Goal: Task Accomplishment & Management: Manage account settings

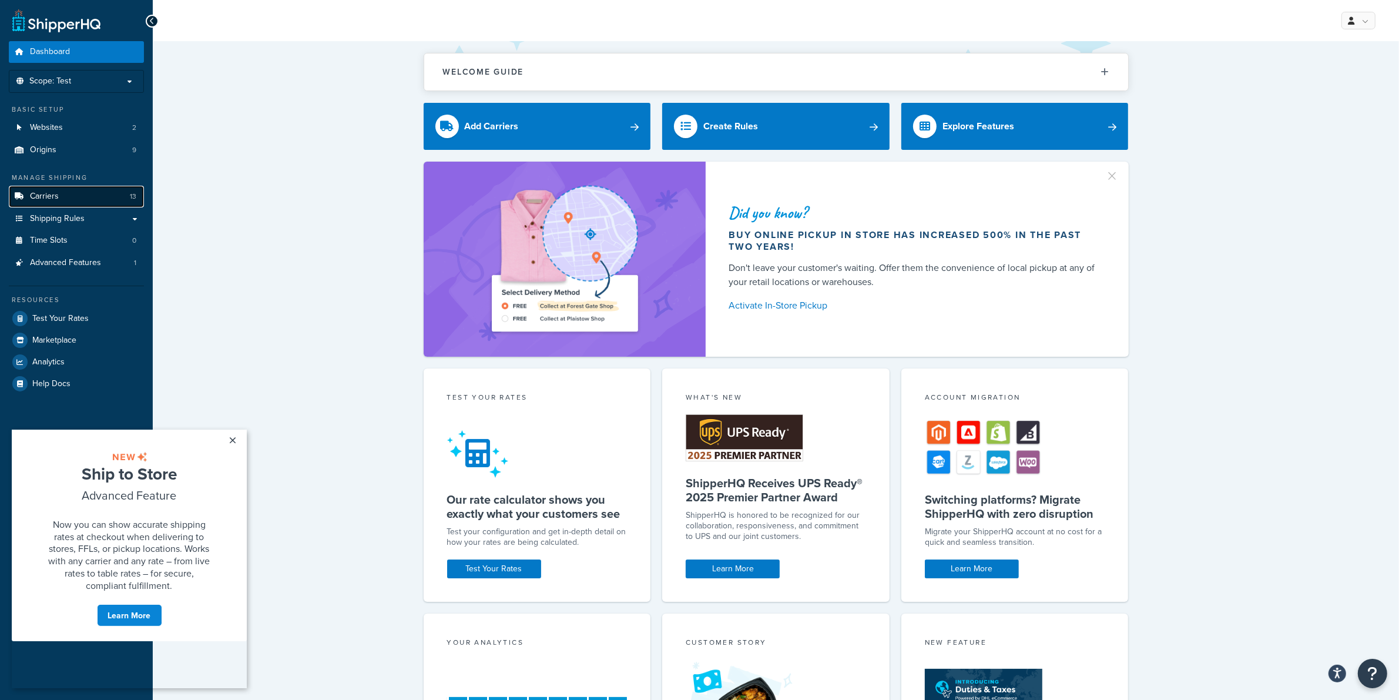
click at [42, 201] on span "Carriers" at bounding box center [44, 196] width 29 height 10
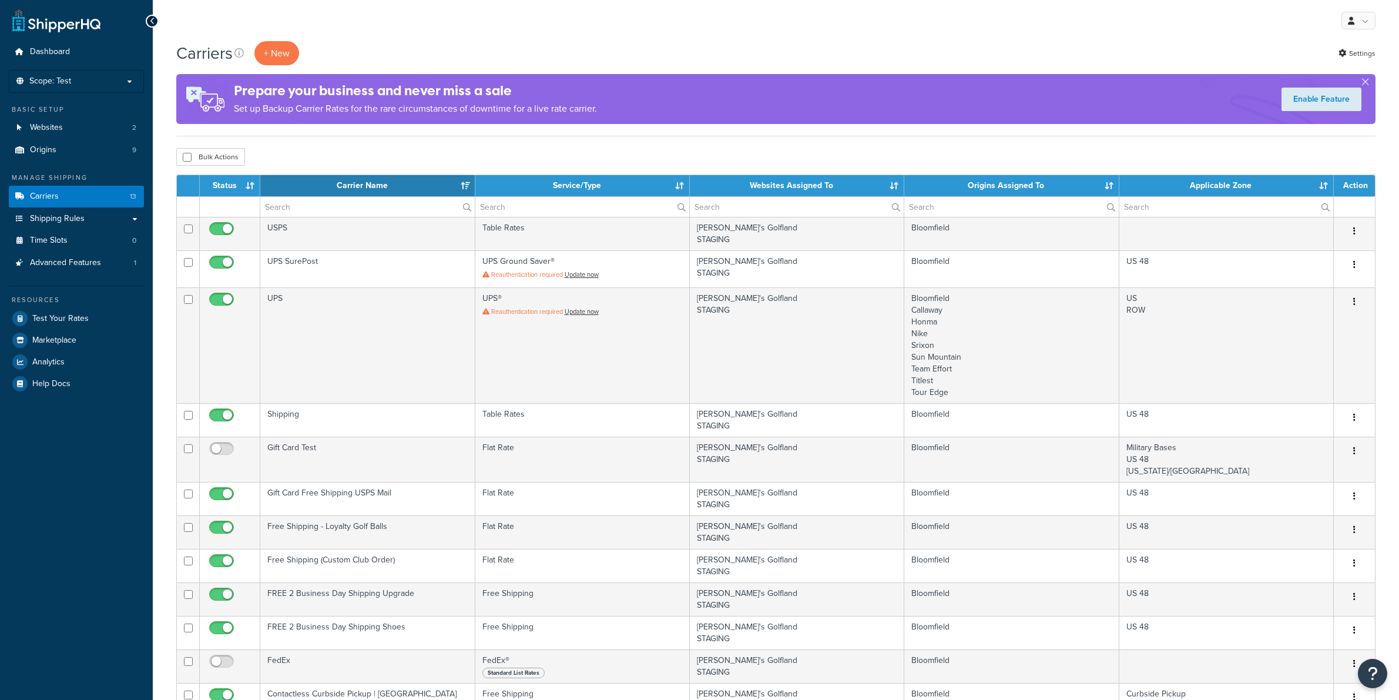
select select "15"
click at [68, 82] on span "Scope: Test" at bounding box center [50, 81] width 42 height 10
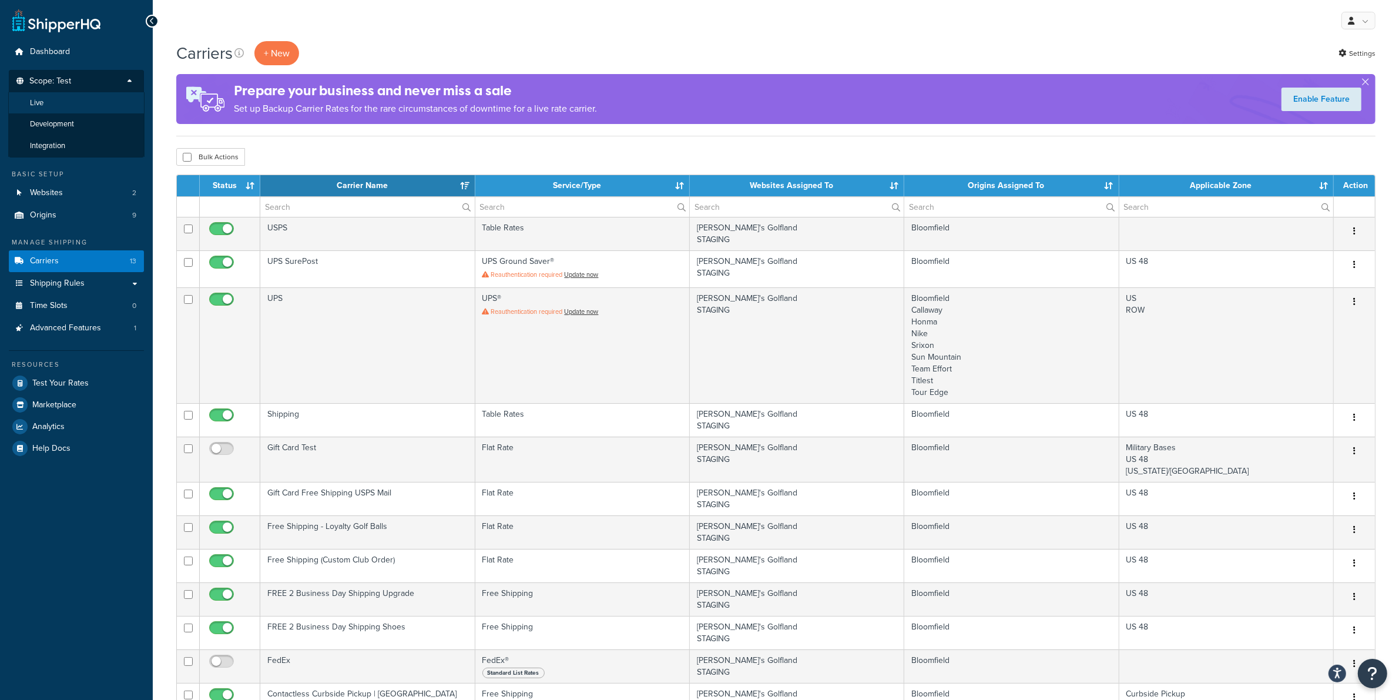
click at [68, 100] on li "Live" at bounding box center [76, 103] width 136 height 22
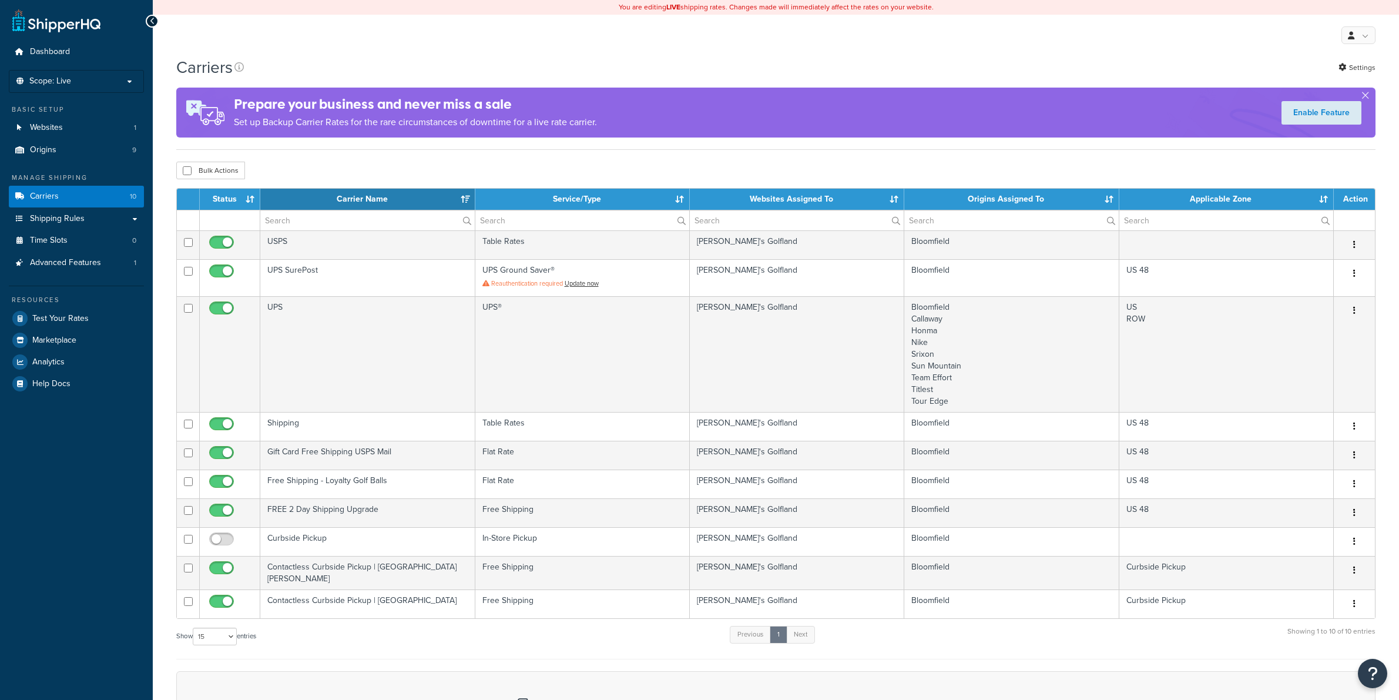
select select "15"
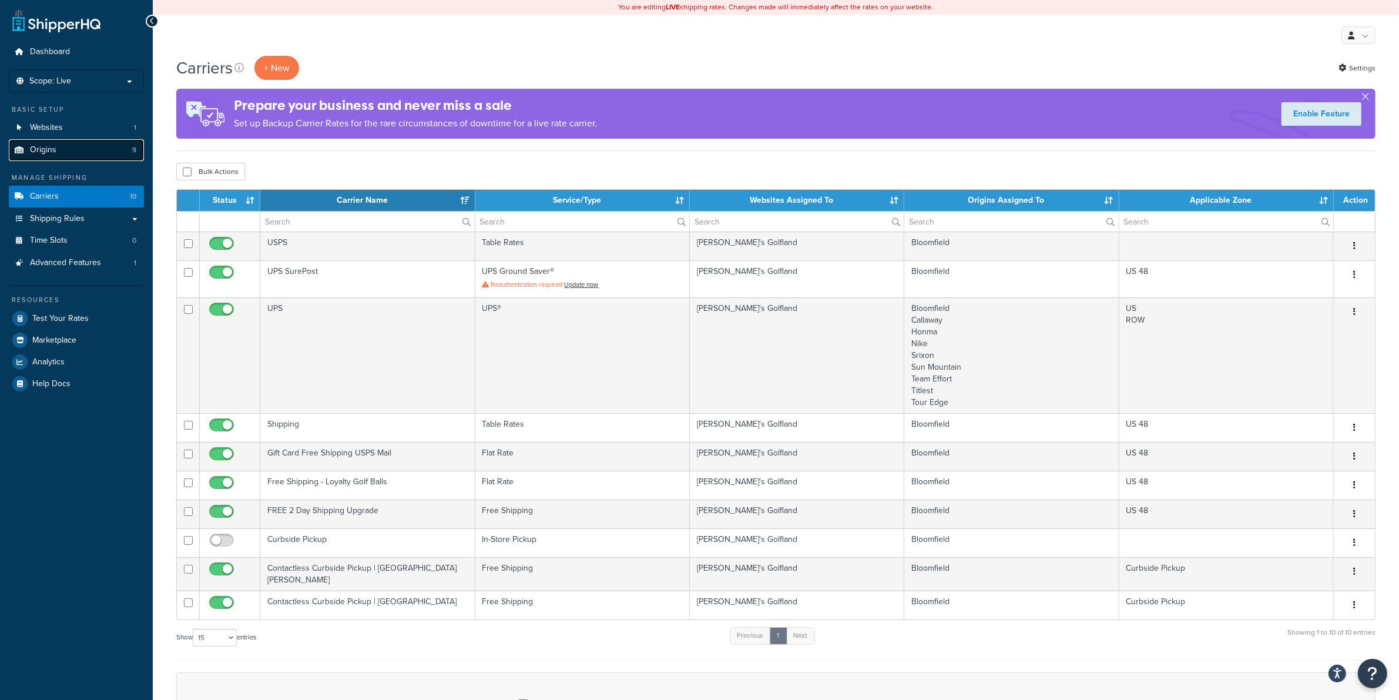
click at [57, 154] on link "Origins 9" at bounding box center [76, 150] width 135 height 22
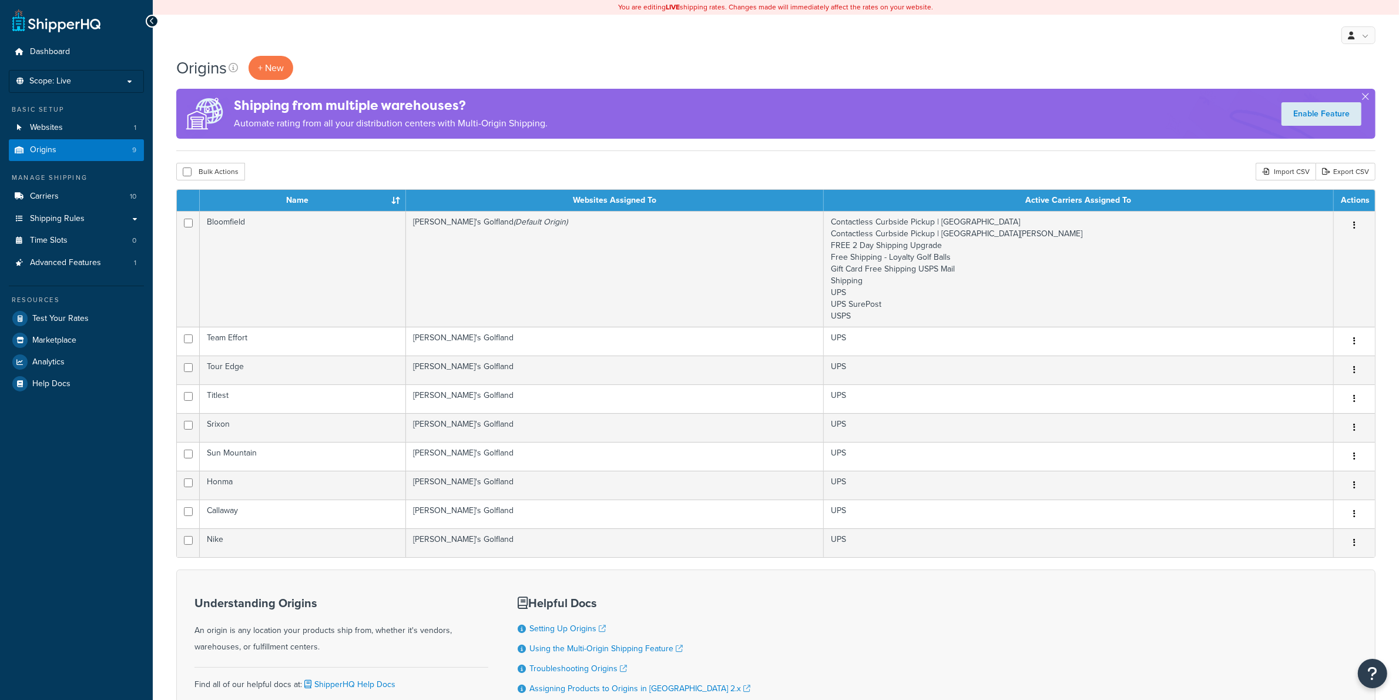
click at [395, 241] on td "Bloomfield" at bounding box center [303, 269] width 206 height 116
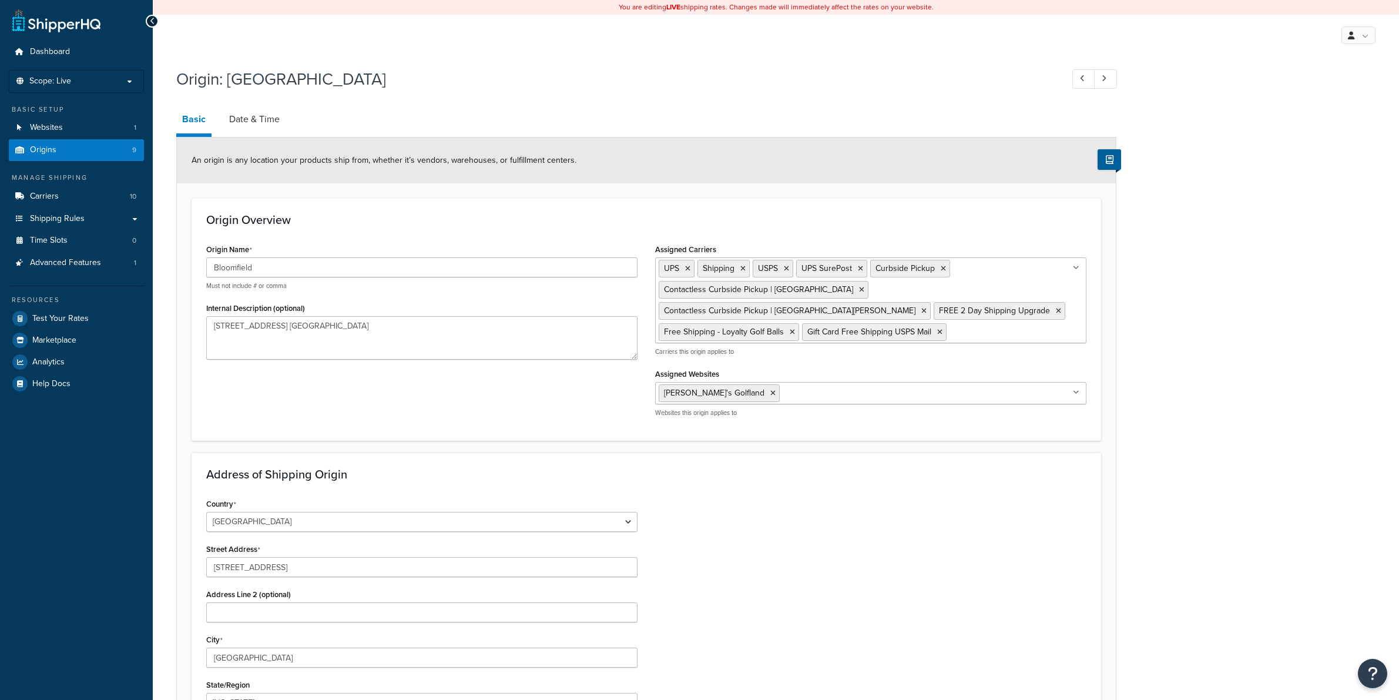
select select "22"
click at [268, 116] on link "Date & Time" at bounding box center [254, 119] width 62 height 28
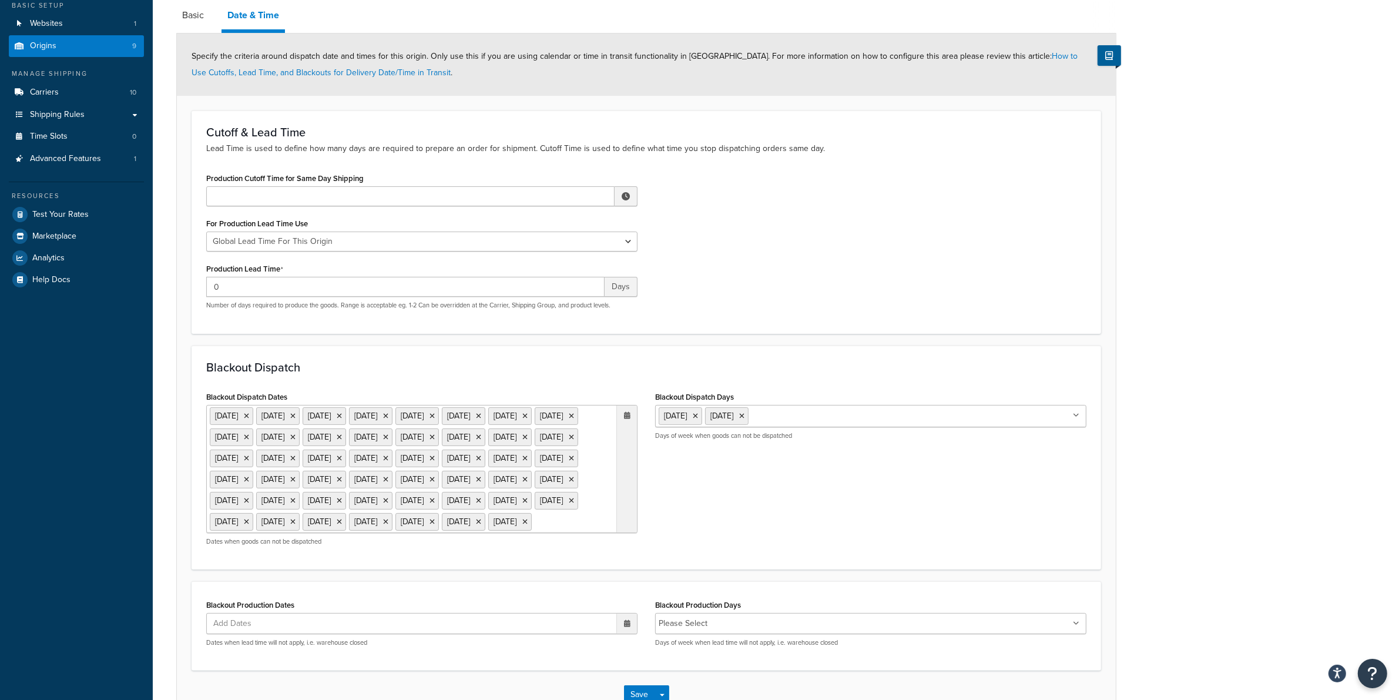
scroll to position [248, 0]
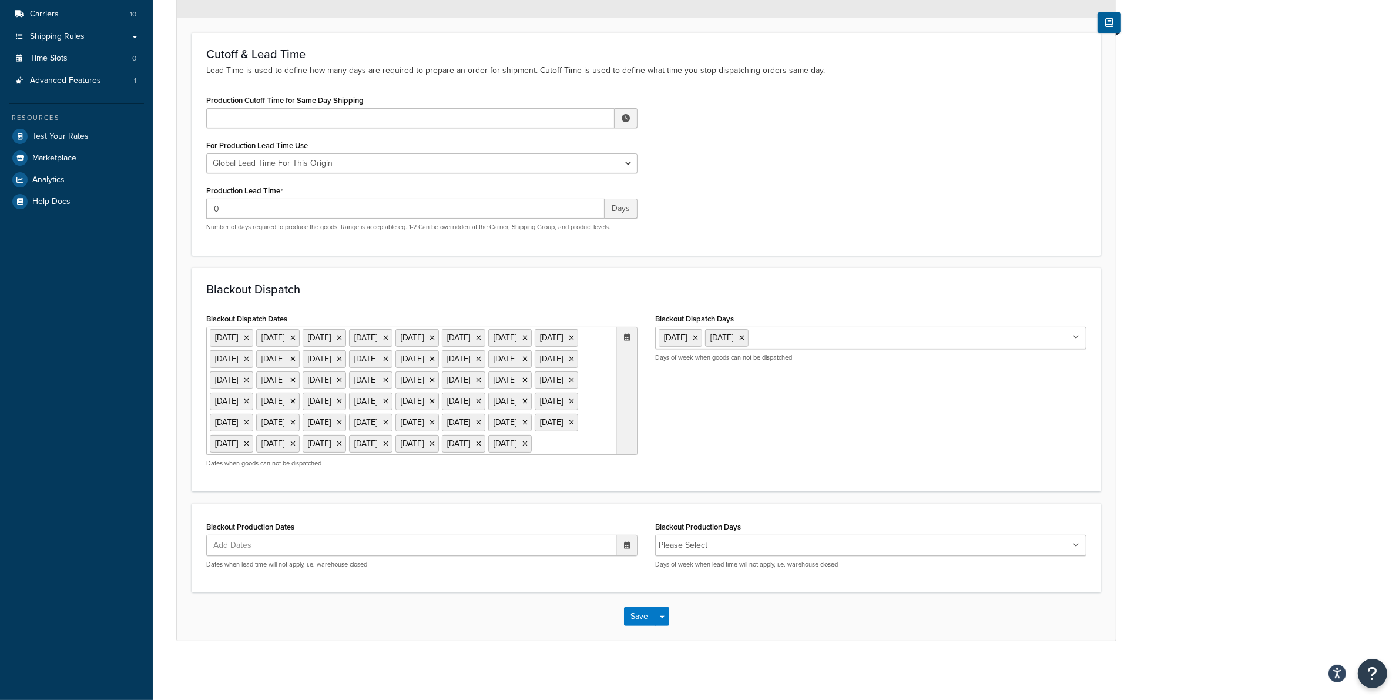
click at [423, 442] on ul "1 Jan 2021 25 Nov 2021 31 Dec 2021 31 Dec 2020 1 Jan 2022 31 May 2021 4 Jul 202…" at bounding box center [421, 391] width 431 height 128
click at [627, 467] on span "›" at bounding box center [624, 467] width 19 height 16
click at [626, 467] on span "›" at bounding box center [624, 467] width 19 height 16
click at [525, 500] on td "1" at bounding box center [523, 503] width 20 height 18
click at [512, 620] on div "Save Save Dropdown Save and Edit Save and Duplicate Save and Create New" at bounding box center [646, 616] width 939 height 48
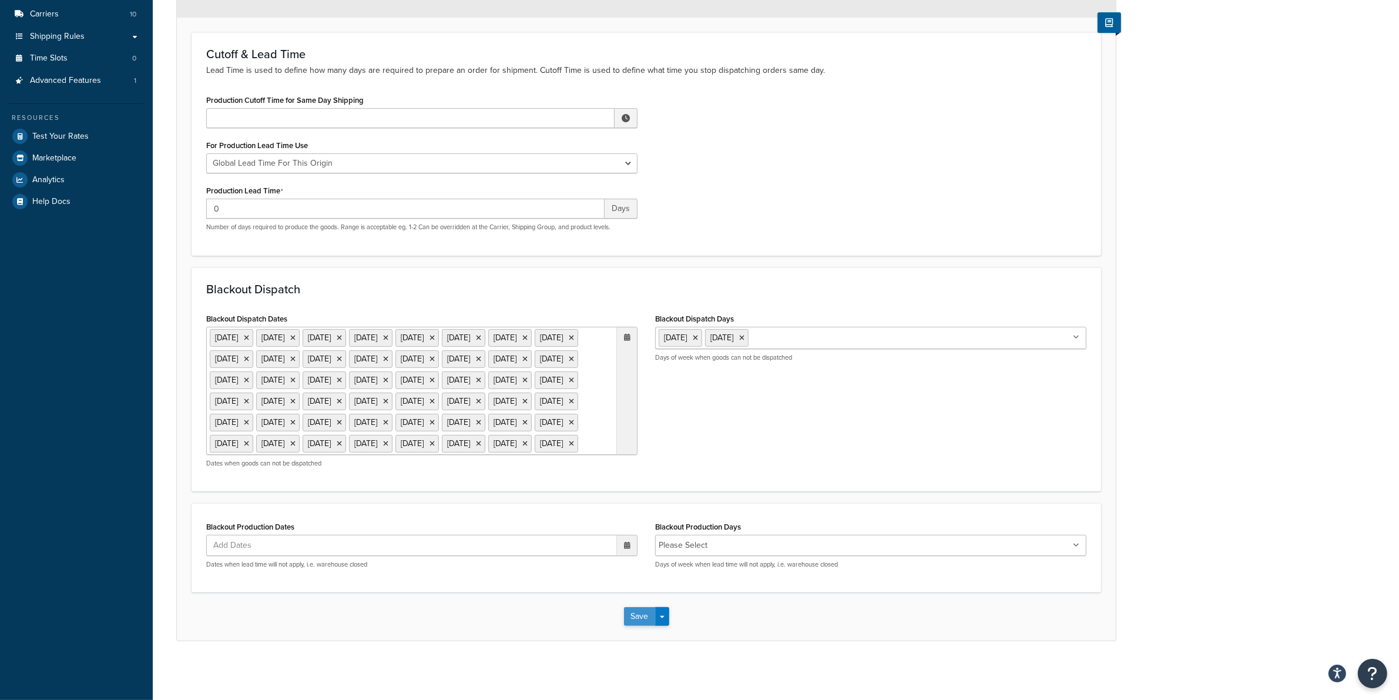
click at [638, 617] on button "Save" at bounding box center [640, 616] width 32 height 19
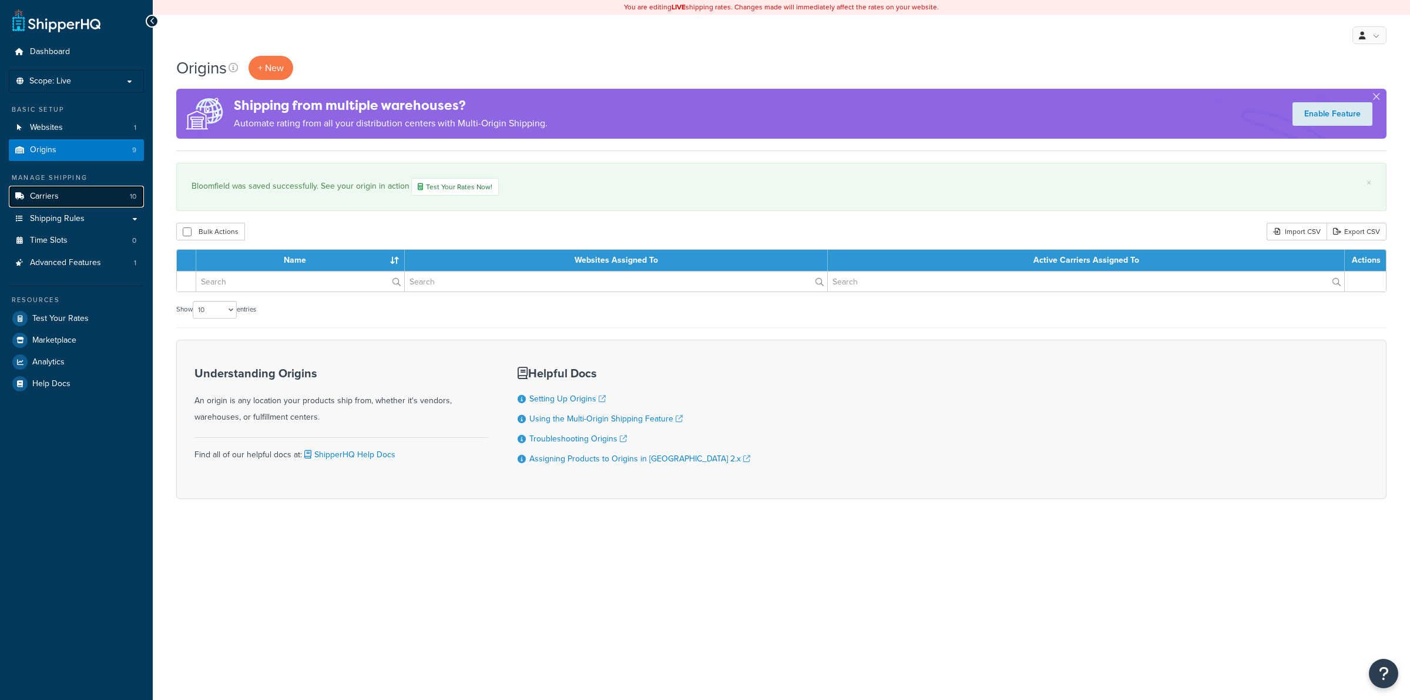
click at [62, 194] on link "Carriers 10" at bounding box center [76, 197] width 135 height 22
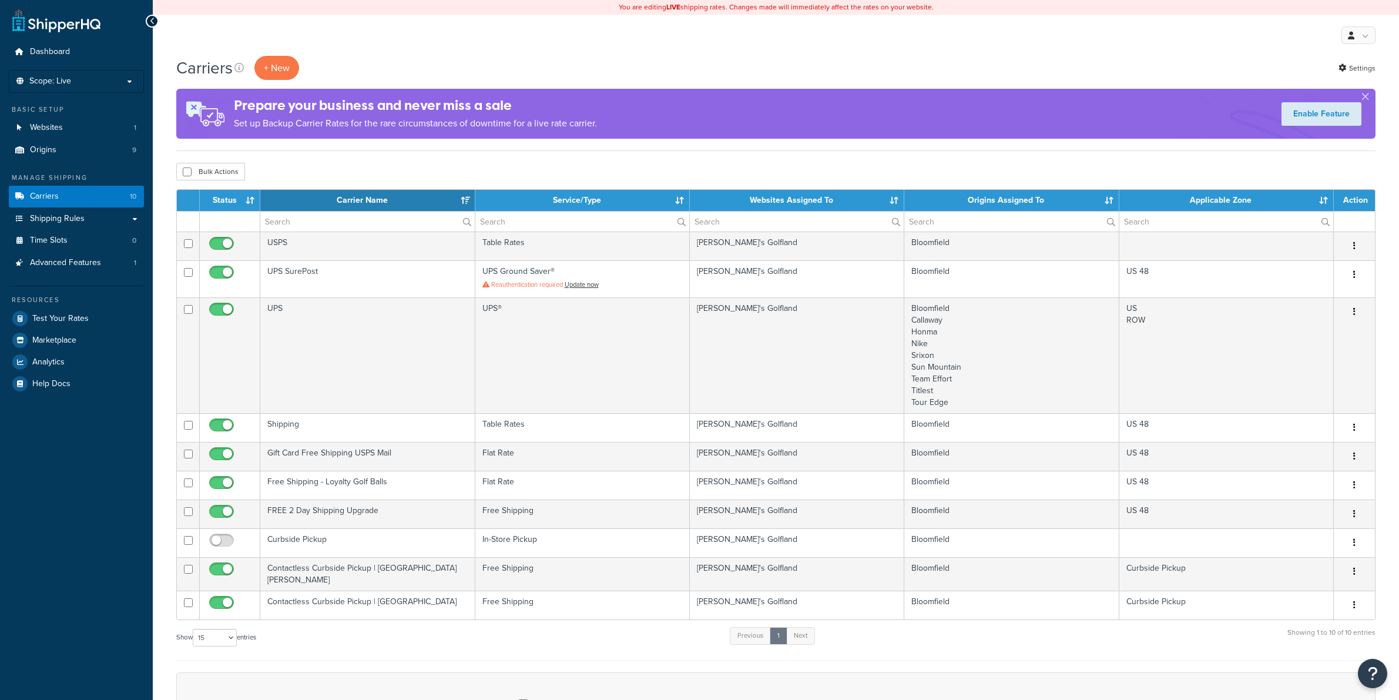
select select "15"
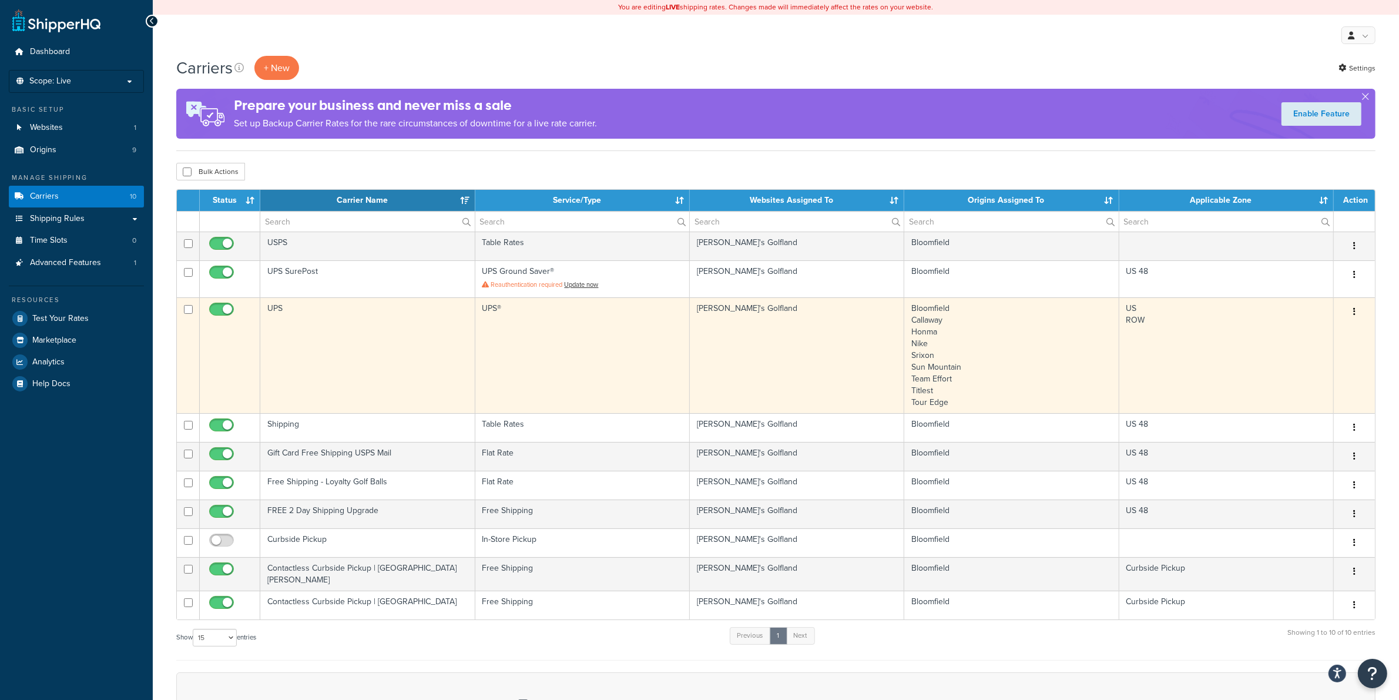
click at [349, 333] on td "UPS" at bounding box center [367, 355] width 214 height 116
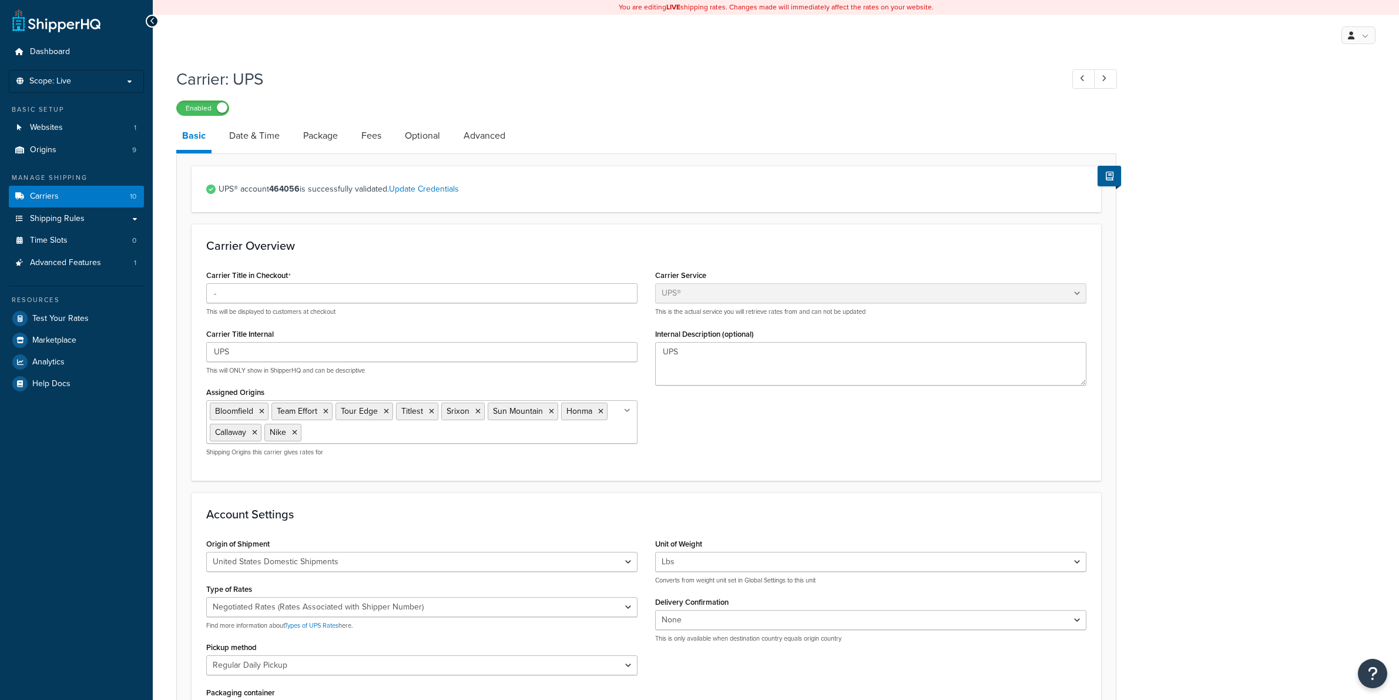
select select "ups"
click at [261, 137] on link "Date & Time" at bounding box center [254, 136] width 62 height 28
select select "yMd"
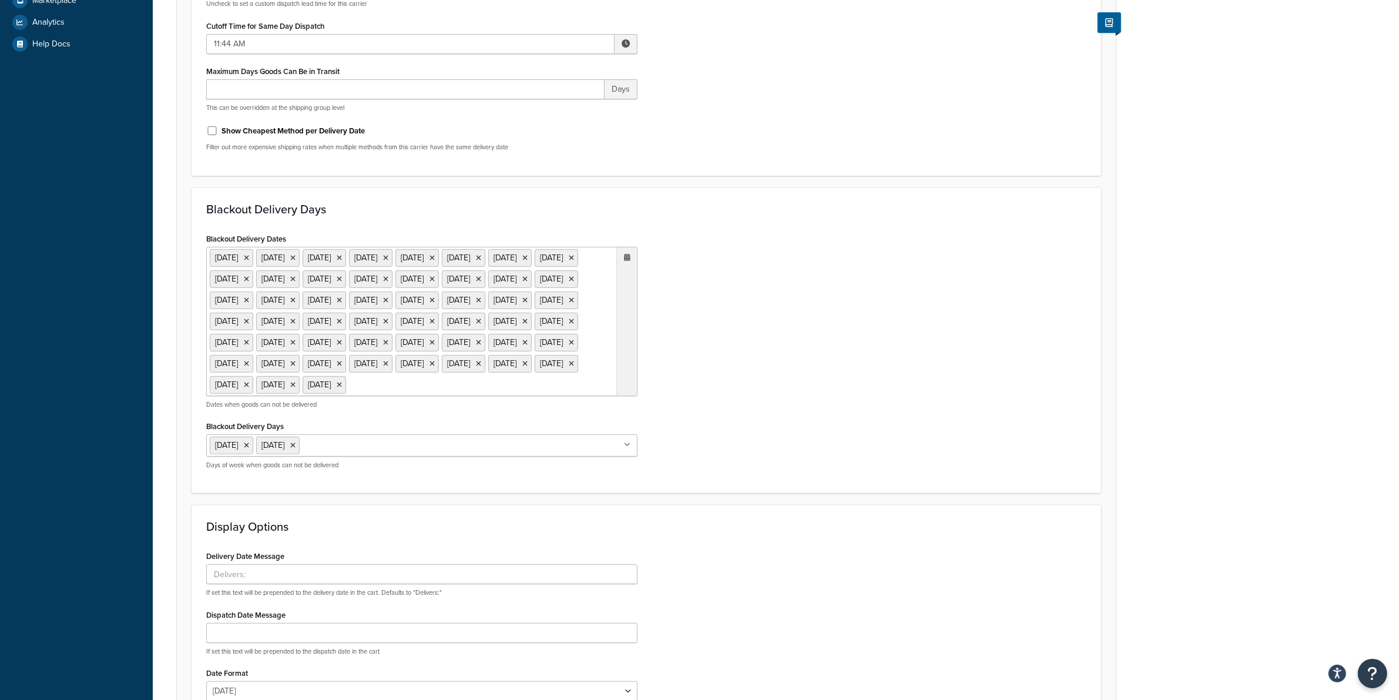
scroll to position [441, 0]
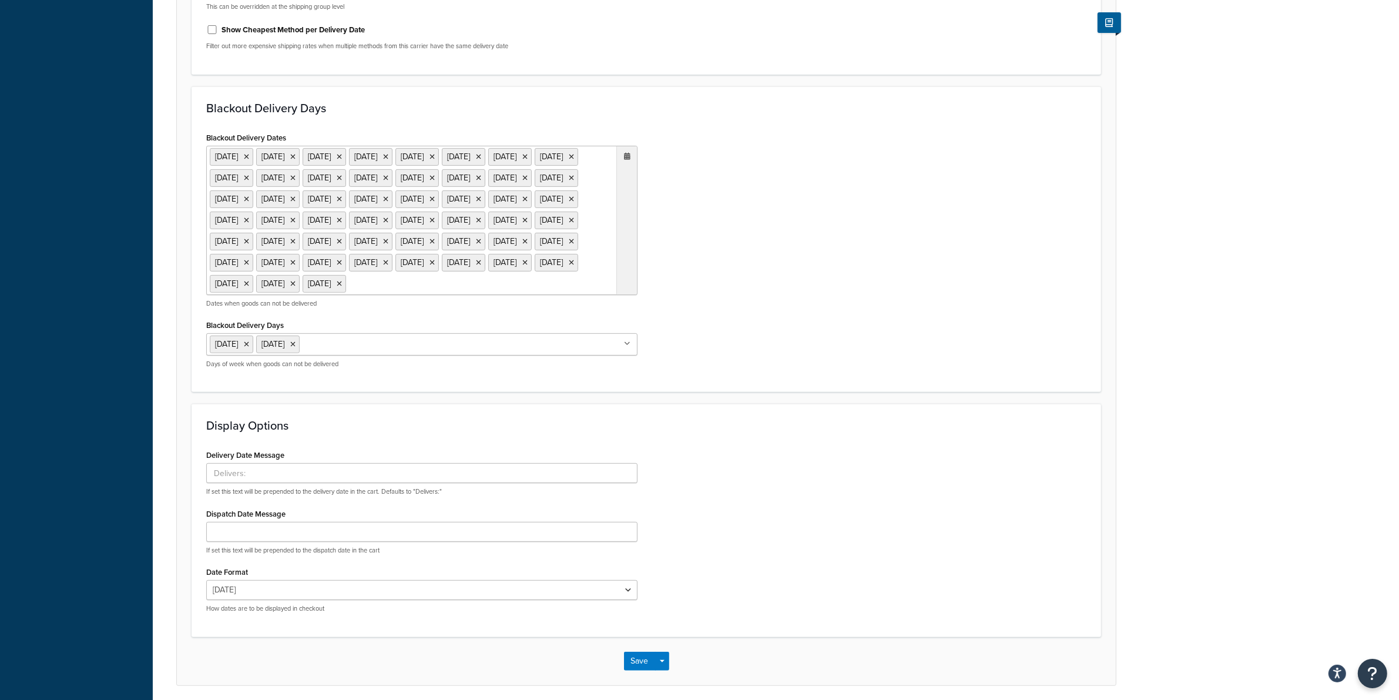
click at [568, 295] on ul "[DATE] [DATE] [DATE] [DATE] [DATE] [DATE] [DATE] [DATE] [DATE] [DATE] [DATE] [D…" at bounding box center [421, 220] width 431 height 149
click at [624, 315] on span "›" at bounding box center [624, 307] width 19 height 16
click at [519, 352] on td "1" at bounding box center [523, 343] width 20 height 18
click at [426, 365] on div "Blackout Delivery Days Saturday Sunday Monday Tuesday Wednesday Thursday Friday…" at bounding box center [421, 343] width 431 height 52
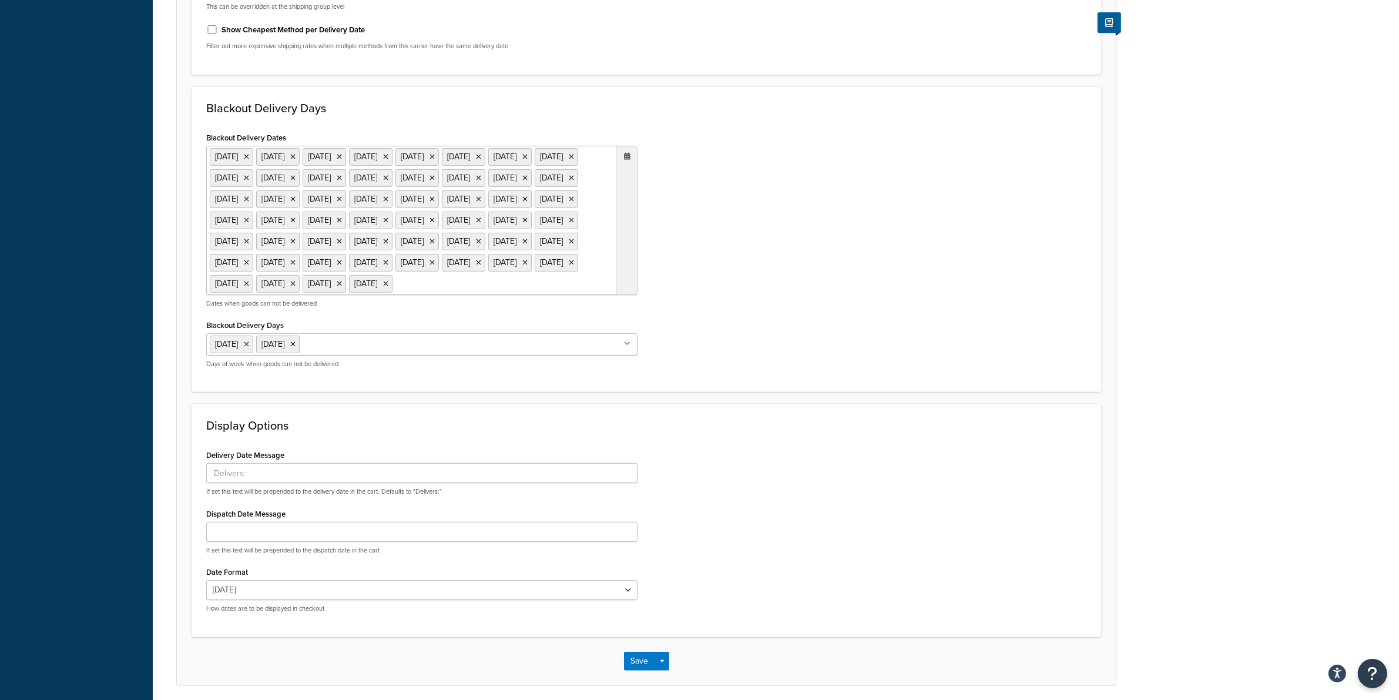
scroll to position [530, 0]
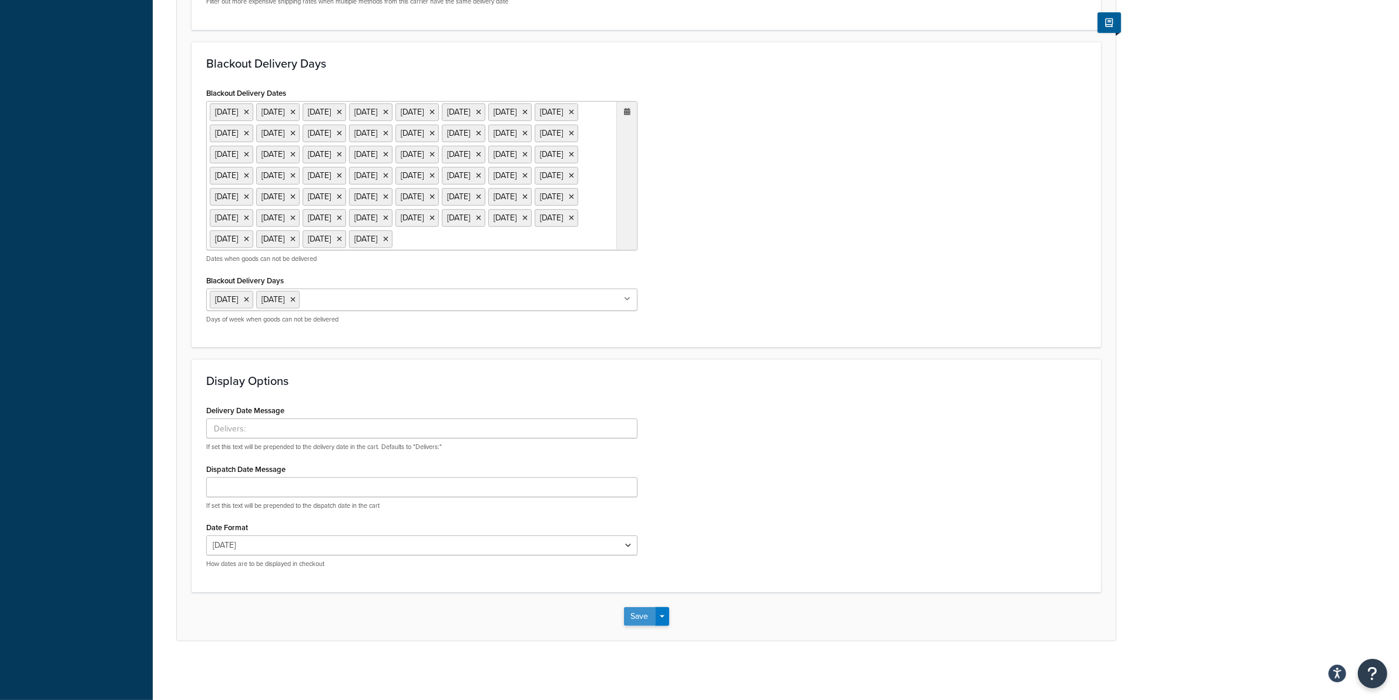
click at [643, 614] on button "Save" at bounding box center [640, 616] width 32 height 19
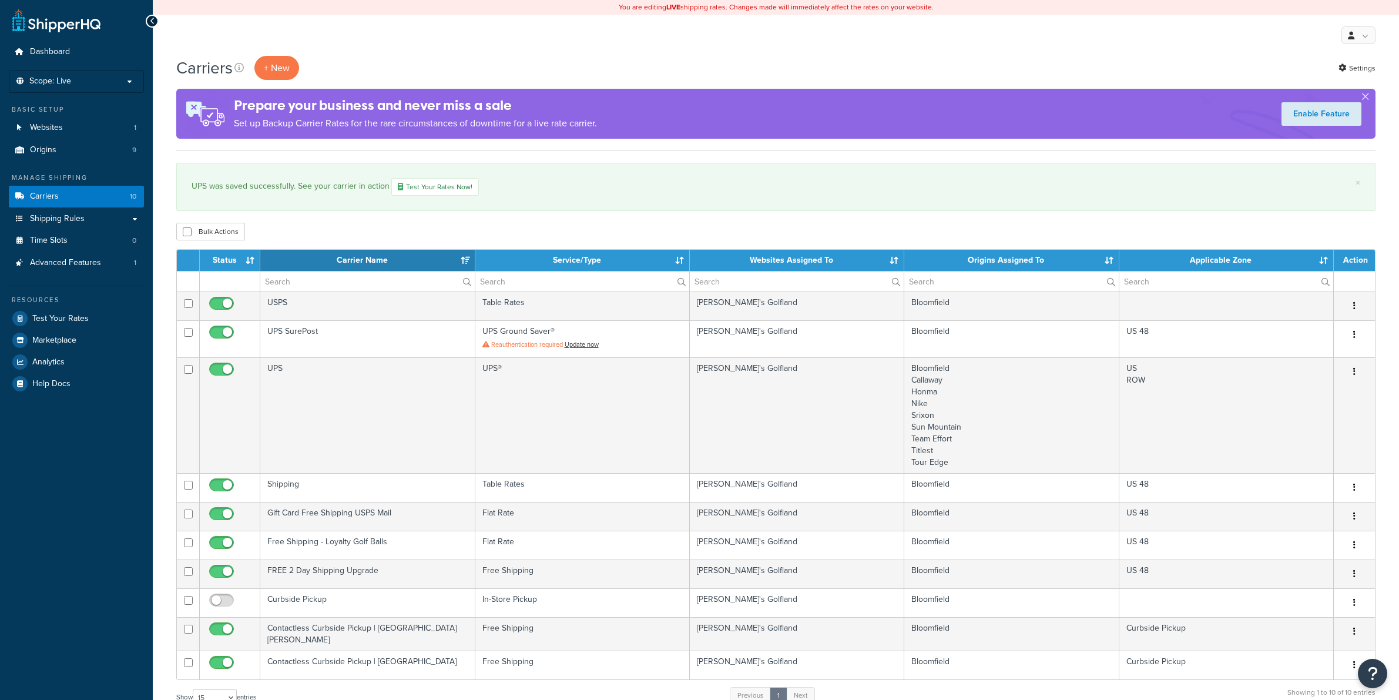
select select "15"
